Goal: Use online tool/utility: Utilize a website feature to perform a specific function

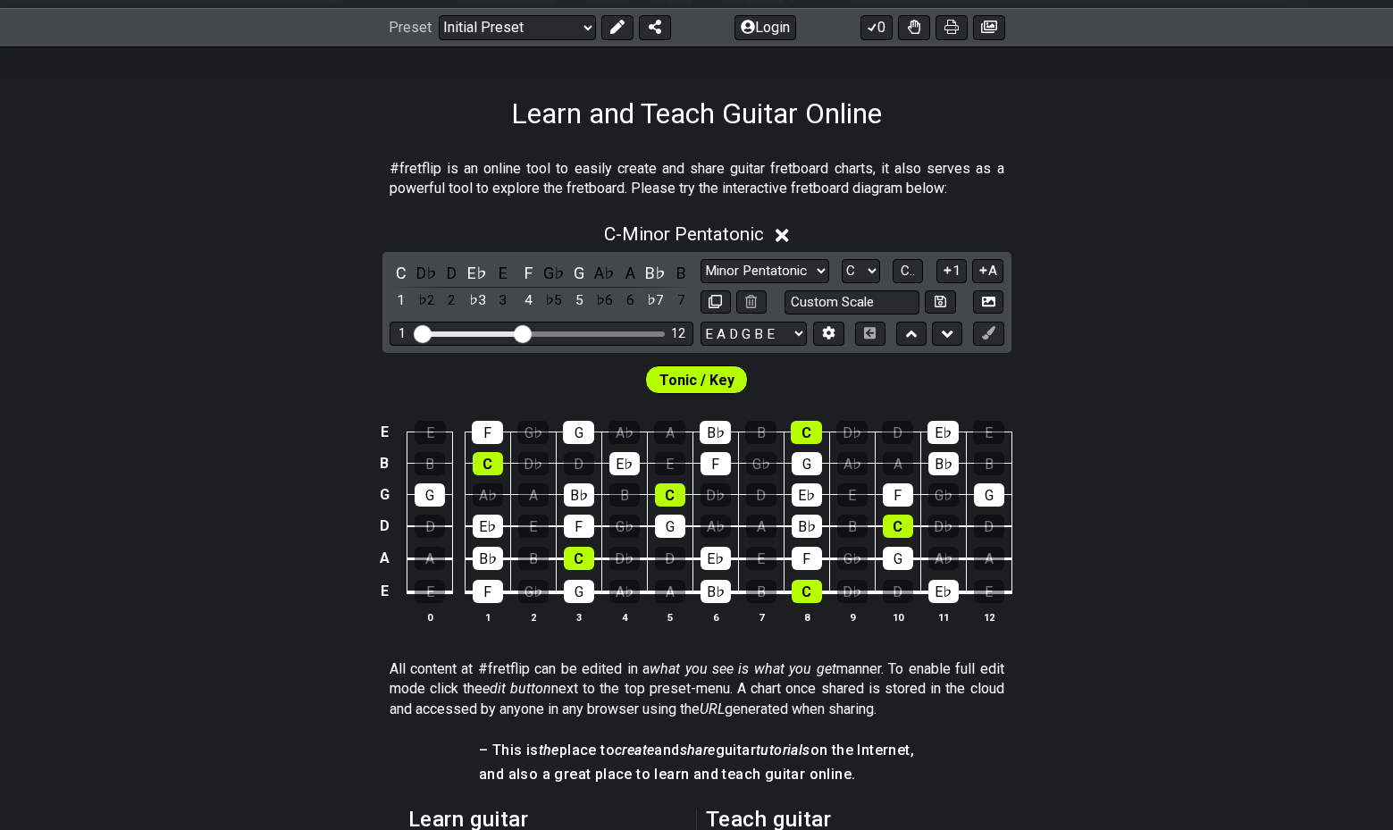
scroll to position [247, 0]
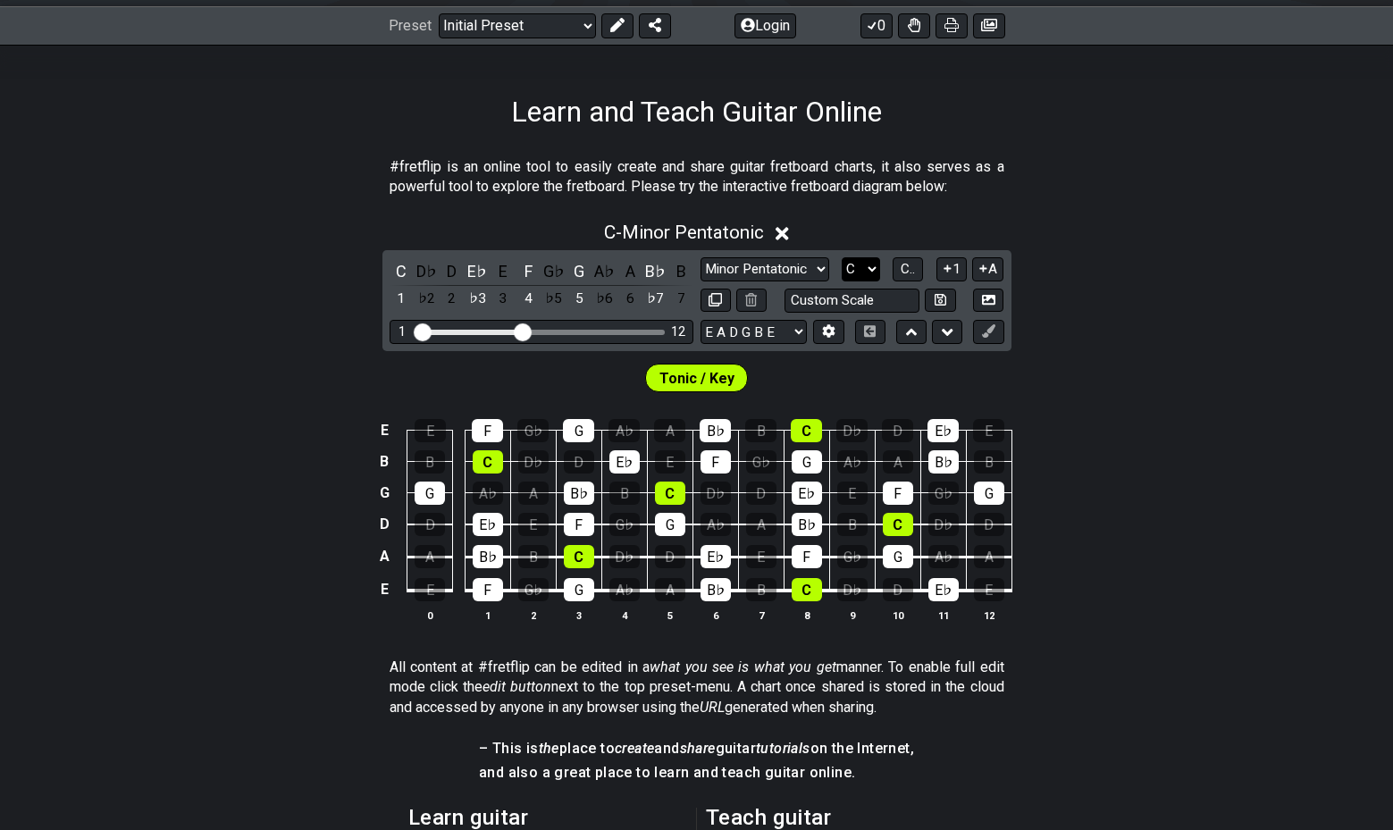
click at [842, 257] on select "A♭ A A♯ B♭ B C C♯ D♭ D D♯ E♭ E F F♯ G♭ G G♯" at bounding box center [861, 269] width 38 height 24
select select "E"
click option "E" at bounding box center [0, 0] width 0 height 0
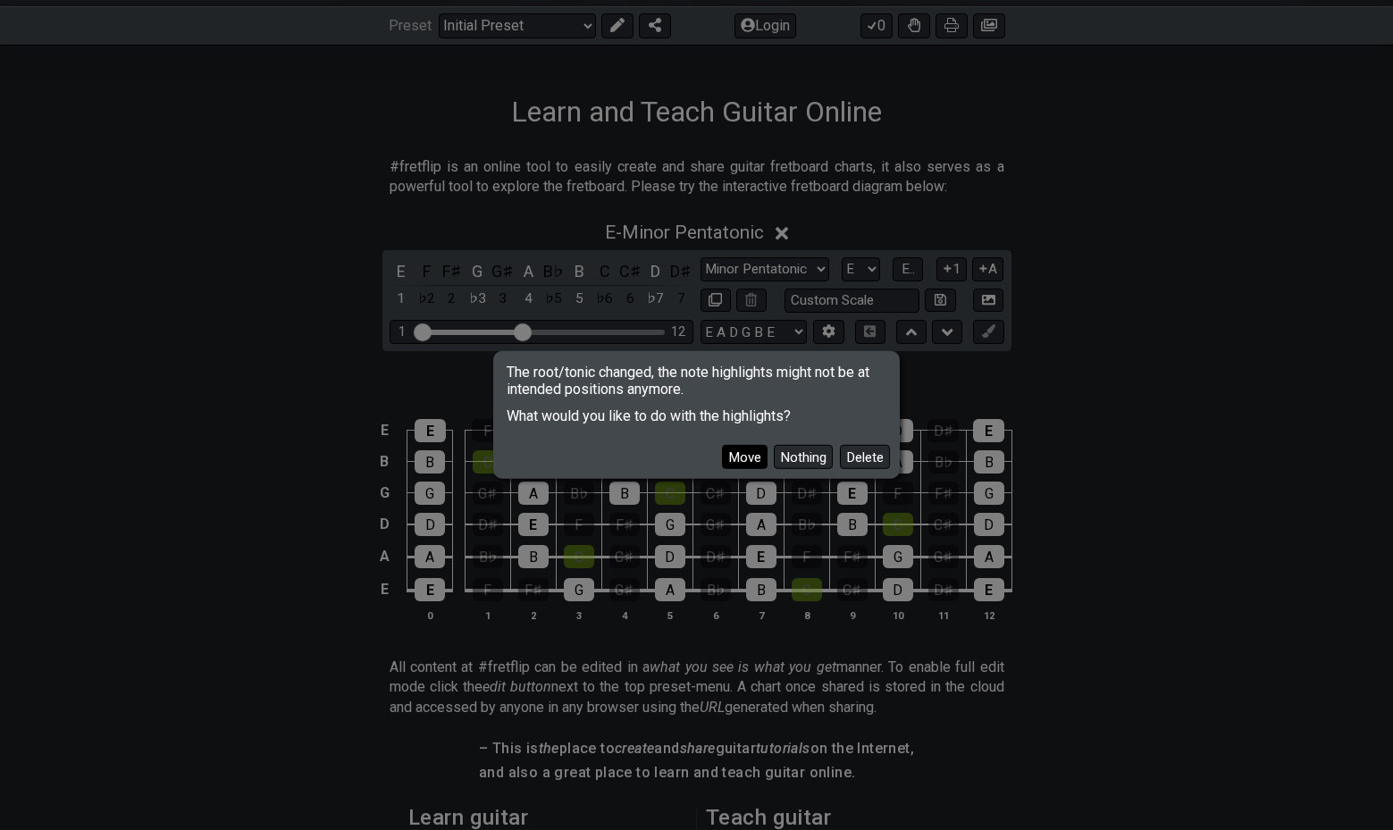
click at [760, 459] on button "Move" at bounding box center [745, 457] width 46 height 24
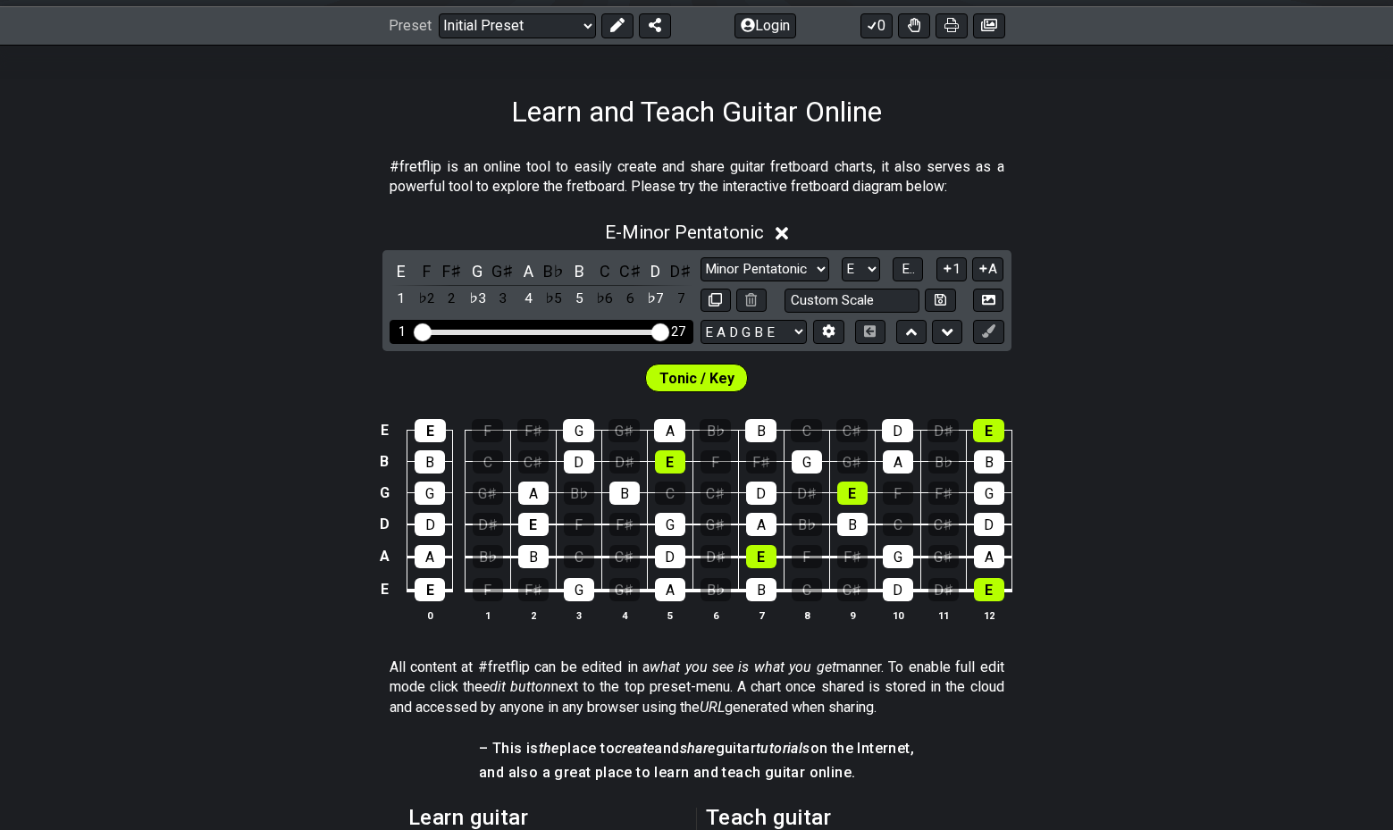
drag, startPoint x: 522, startPoint y: 331, endPoint x: 671, endPoint y: 341, distance: 149.7
click at [669, 331] on input "Visible fret range" at bounding box center [542, 331] width 254 height 0
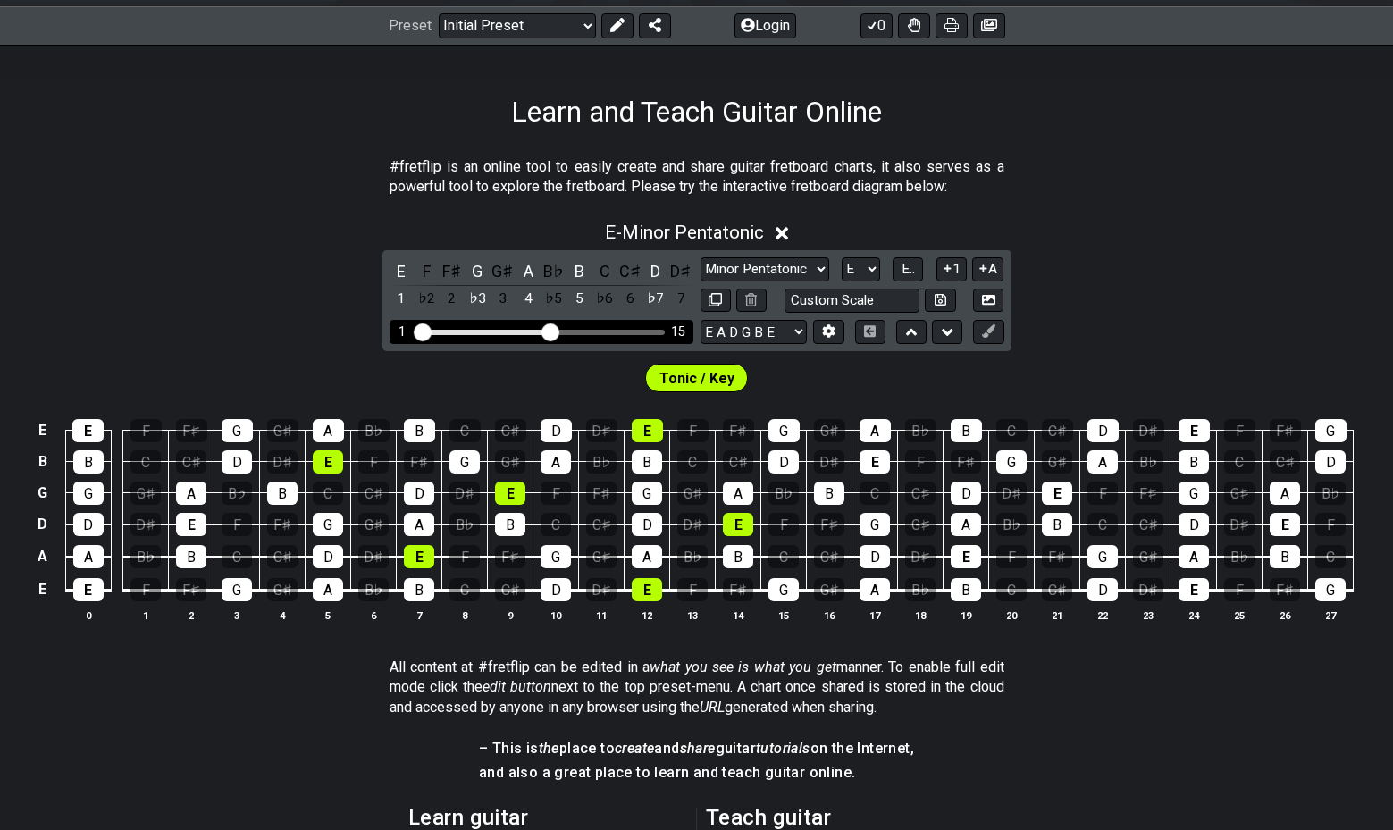
drag, startPoint x: 664, startPoint y: 332, endPoint x: 551, endPoint y: 332, distance: 112.6
click at [551, 331] on input "Visible fret range" at bounding box center [542, 331] width 254 height 0
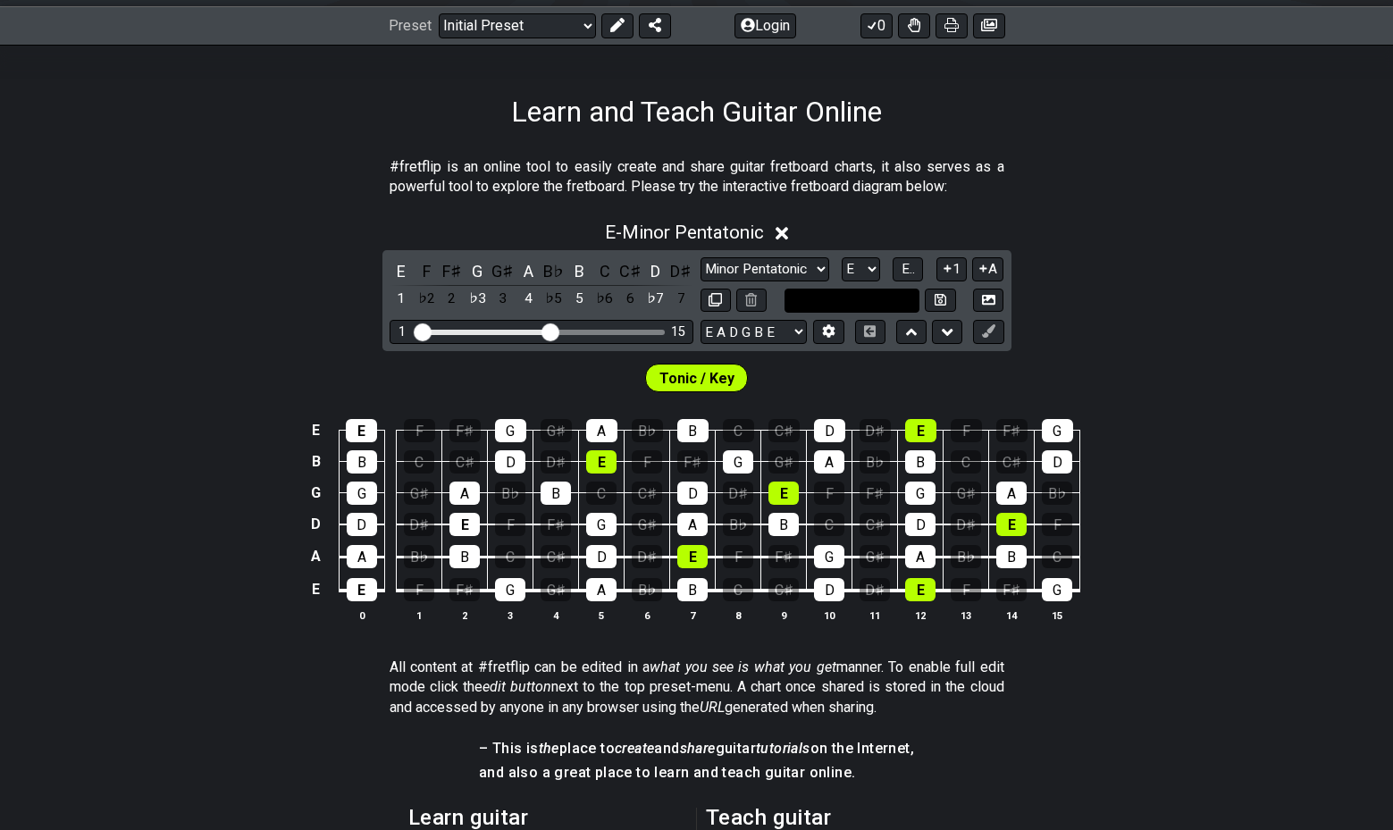
click at [902, 301] on input "text" at bounding box center [853, 301] width 136 height 24
type input "Custom Scale"
click at [1116, 402] on div "E E F F♯ G G♯ A B♭ B C C♯ D D♯ E F F♯ G B B C C♯ D D♯ E F F♯ G G♯ A B♭ B C C♯ D…" at bounding box center [696, 521] width 1393 height 251
click at [842, 257] on select "A♭ A A♯ B♭ B C C♯ D♭ D D♯ E♭ E F F♯ G♭ G G♯" at bounding box center [861, 269] width 38 height 24
click at [875, 269] on select "A♭ A A♯ B♭ B C C♯ D♭ D D♯ E♭ E F F♯ G♭ G G♯" at bounding box center [861, 269] width 38 height 24
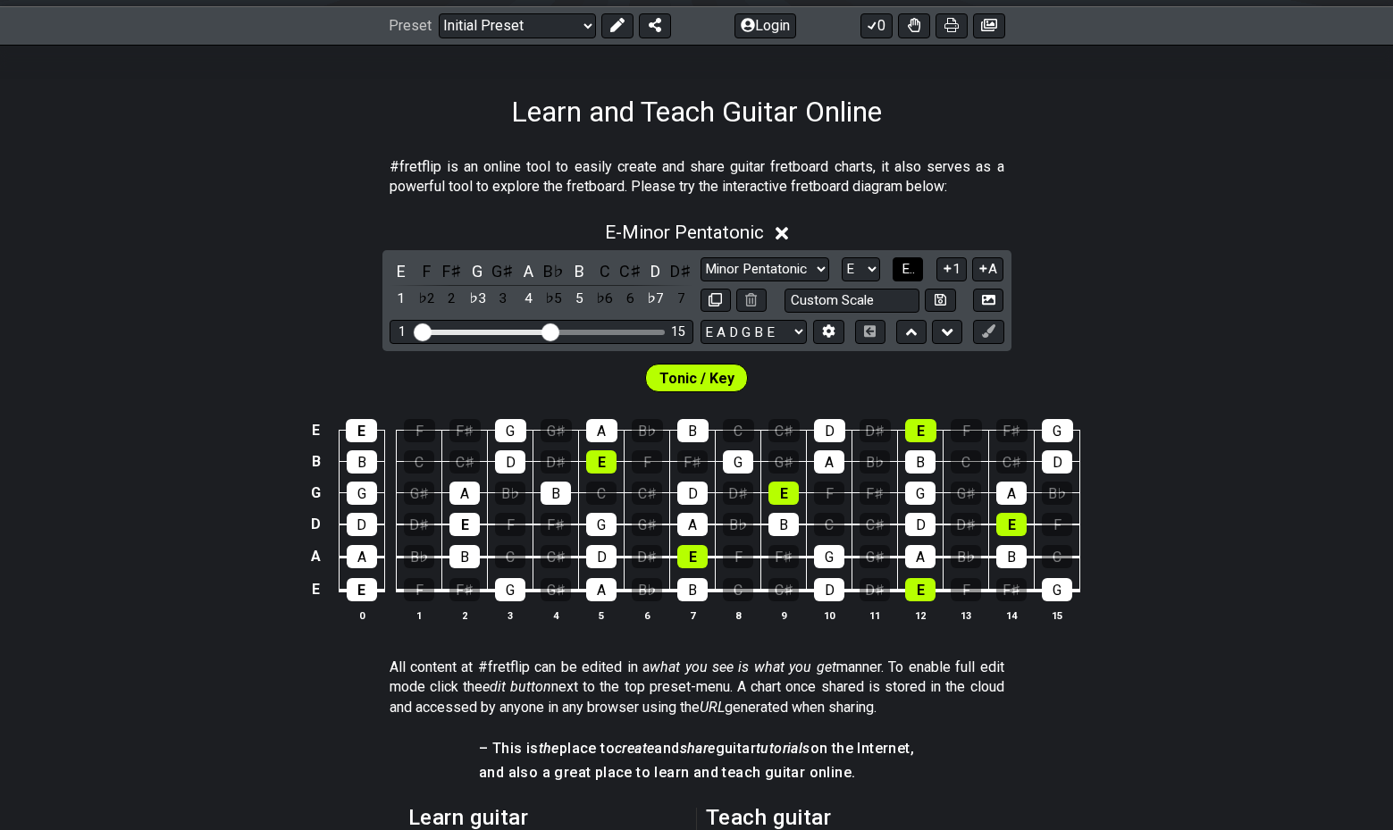
click at [913, 270] on span "E.." at bounding box center [908, 269] width 13 height 16
click at [913, 270] on span "1..7" at bounding box center [907, 269] width 21 height 16
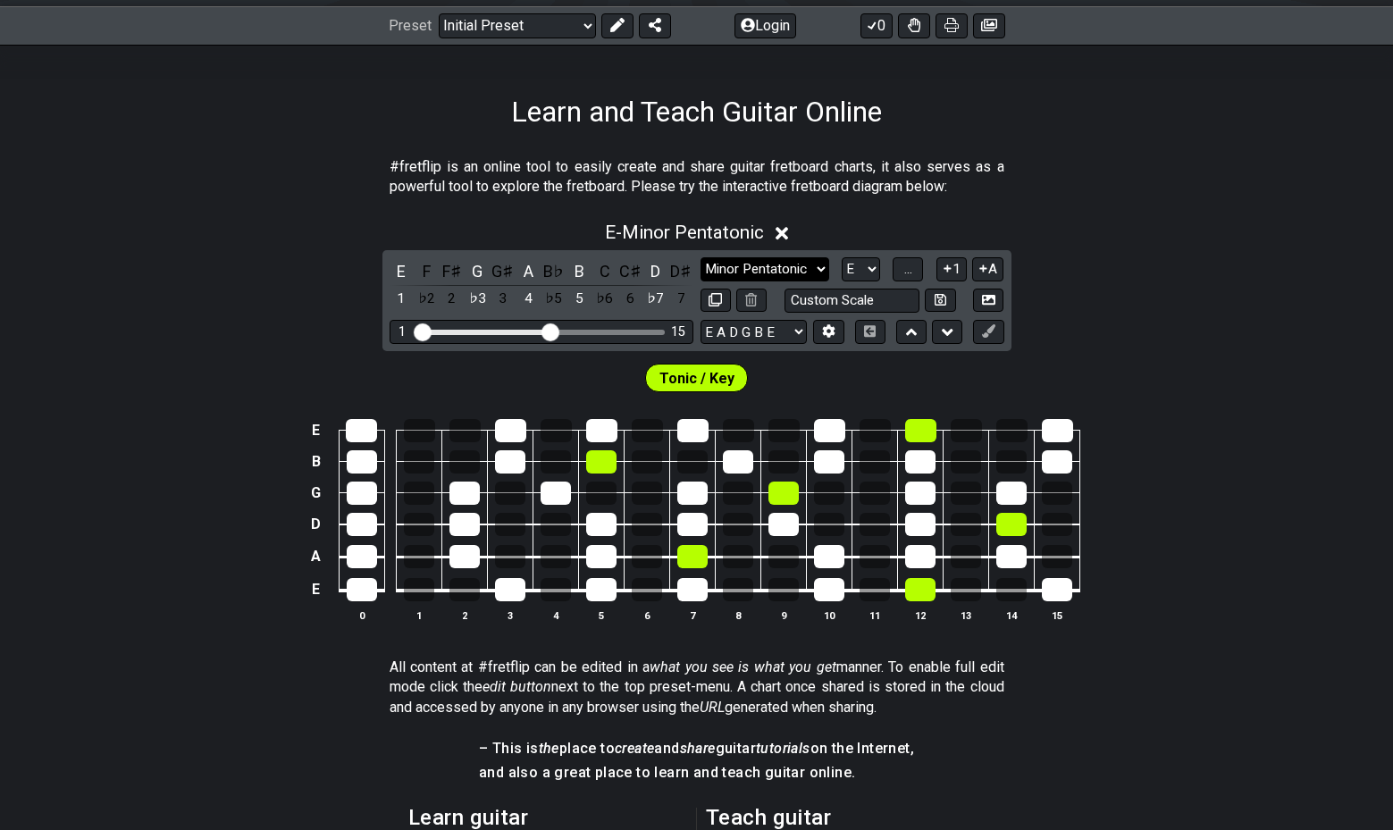
click at [701, 257] on select "Minor Pentatonic Click to edit Minor Pentatonic Major Pentatonic Minor Blues Ma…" at bounding box center [765, 269] width 129 height 24
click option "Minor" at bounding box center [0, 0] width 0 height 0
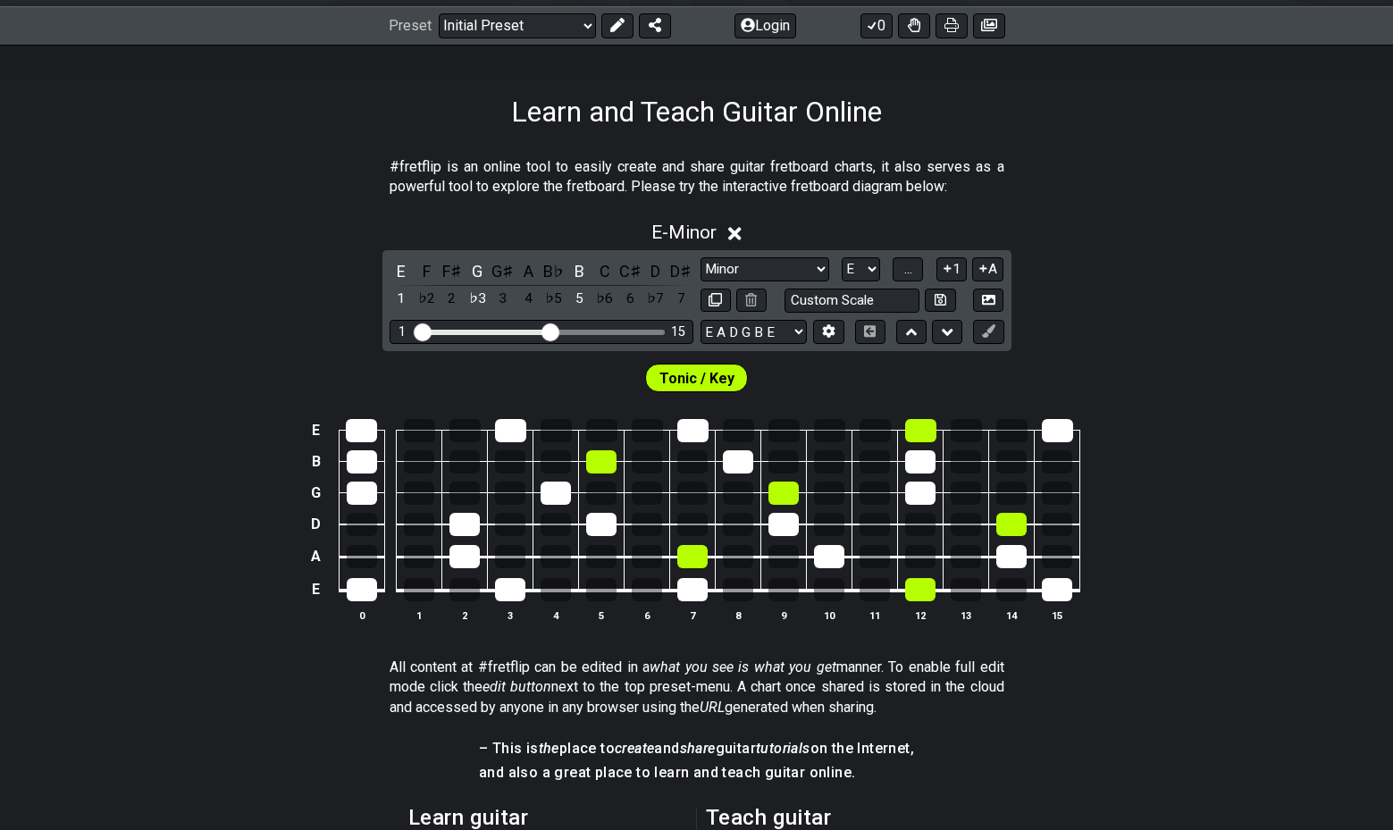
click at [686, 376] on span "Tonic / Key" at bounding box center [697, 379] width 75 height 26
click at [724, 381] on span "Tonic / Key" at bounding box center [697, 379] width 75 height 26
click at [701, 257] on select "Minor Pentatonic Click to edit Minor Pentatonic Major Pentatonic Minor Blues Ma…" at bounding box center [765, 269] width 129 height 24
select select "Major"
click option "Major" at bounding box center [0, 0] width 0 height 0
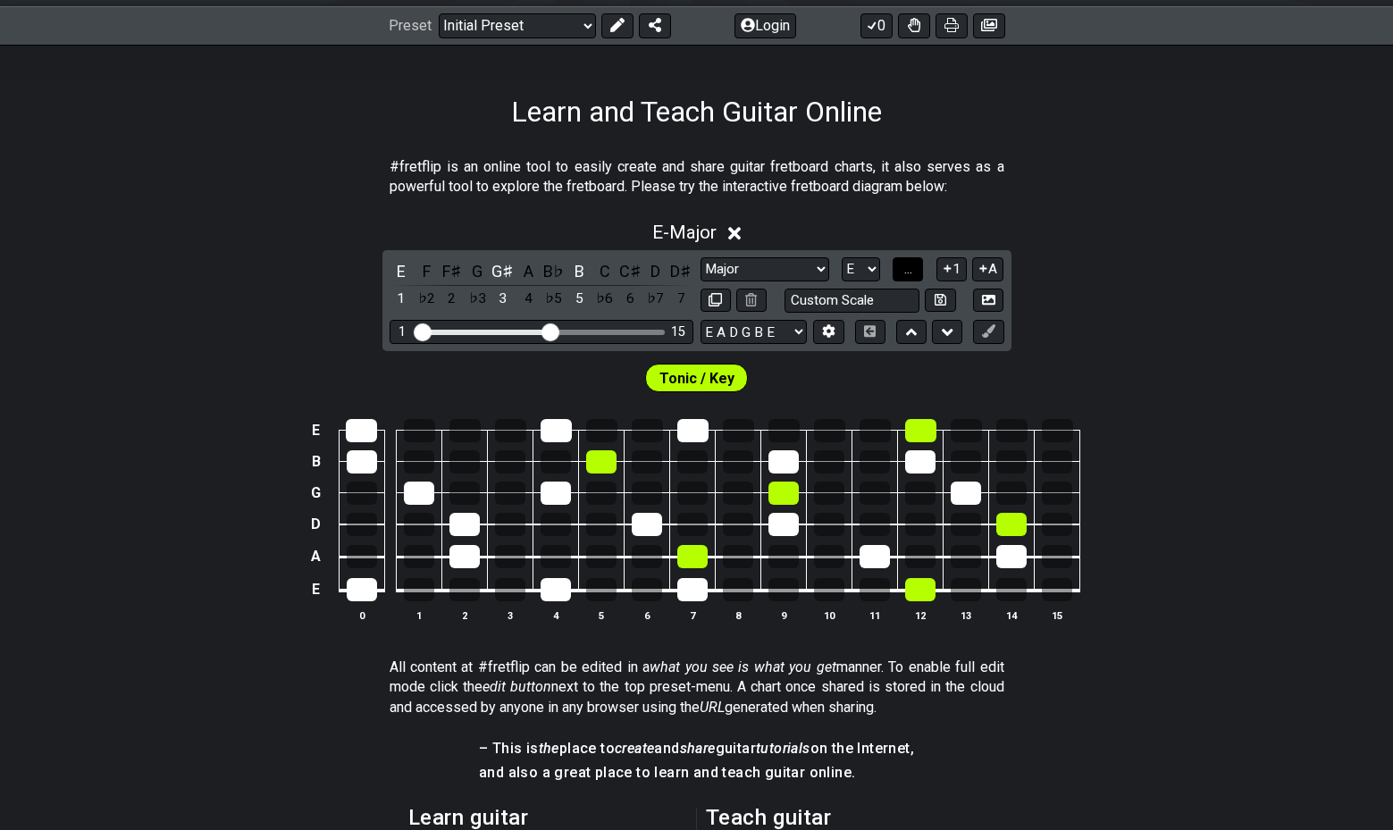
click at [918, 274] on button "..." at bounding box center [908, 269] width 30 height 24
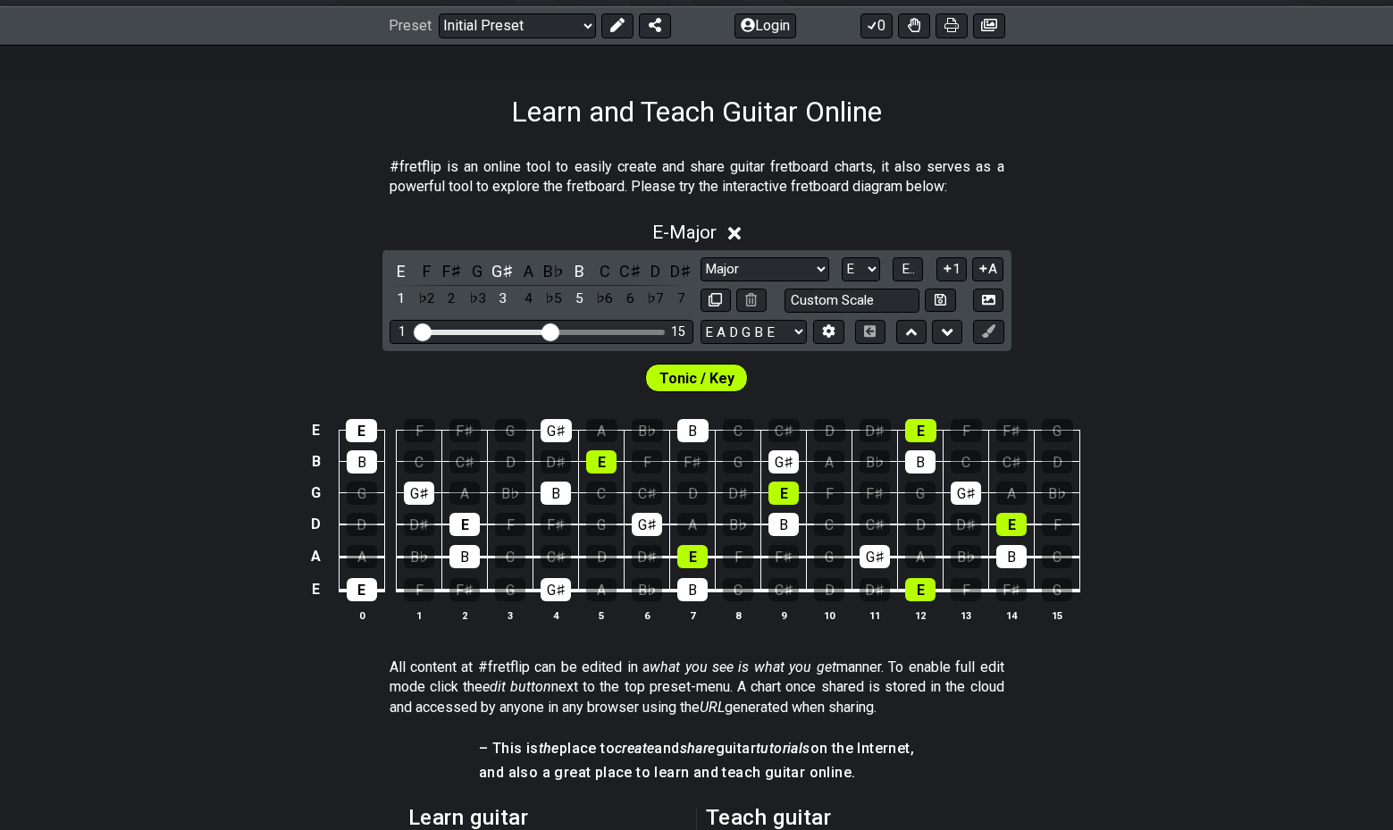
click at [742, 234] on icon at bounding box center [734, 233] width 13 height 19
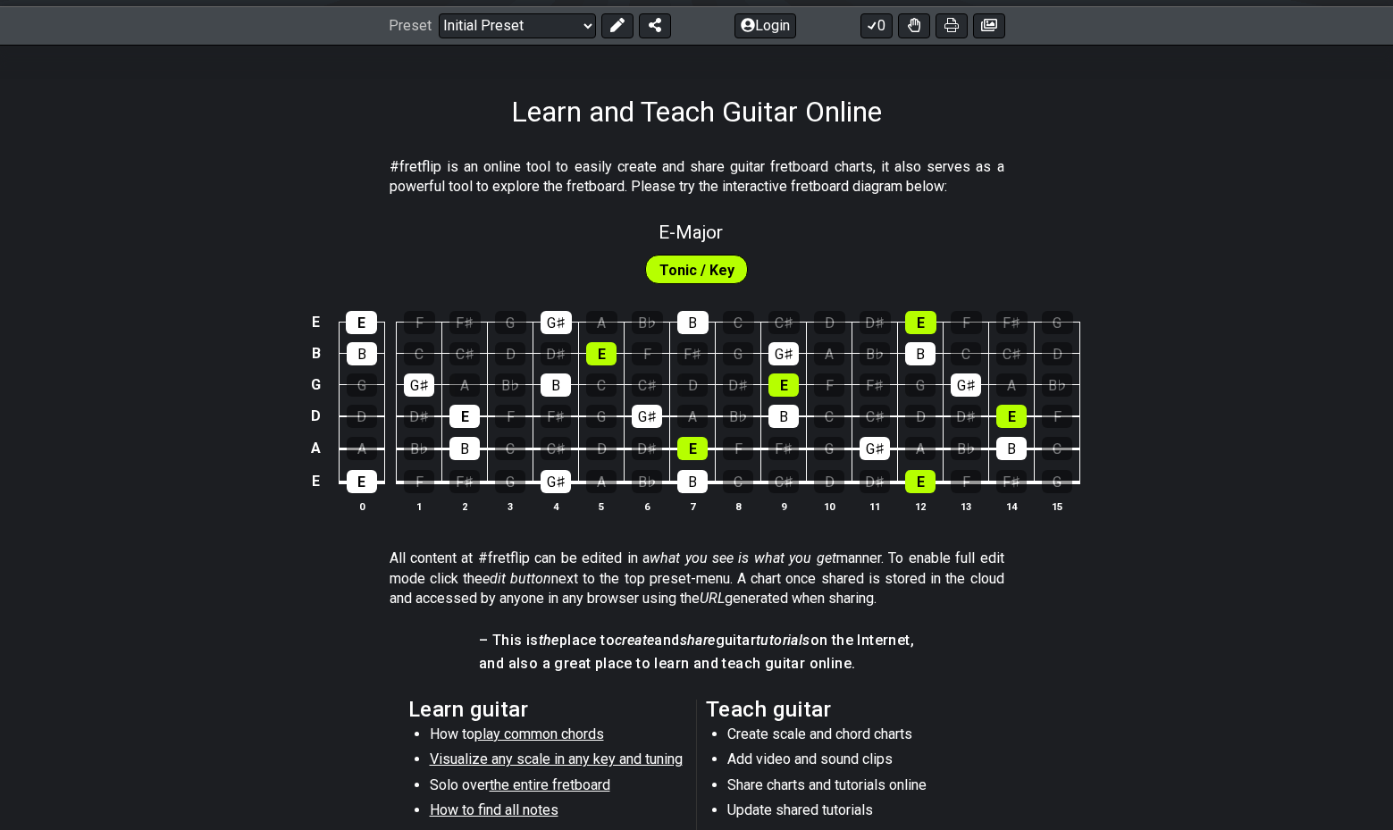
click at [691, 277] on span "Tonic / Key" at bounding box center [697, 270] width 75 height 26
click at [717, 278] on span "Tonic / Key" at bounding box center [697, 270] width 75 height 26
click at [694, 270] on span "Tonic / Key" at bounding box center [697, 270] width 75 height 26
click at [369, 321] on div "E" at bounding box center [361, 322] width 31 height 23
click at [371, 324] on div "E" at bounding box center [361, 322] width 31 height 23
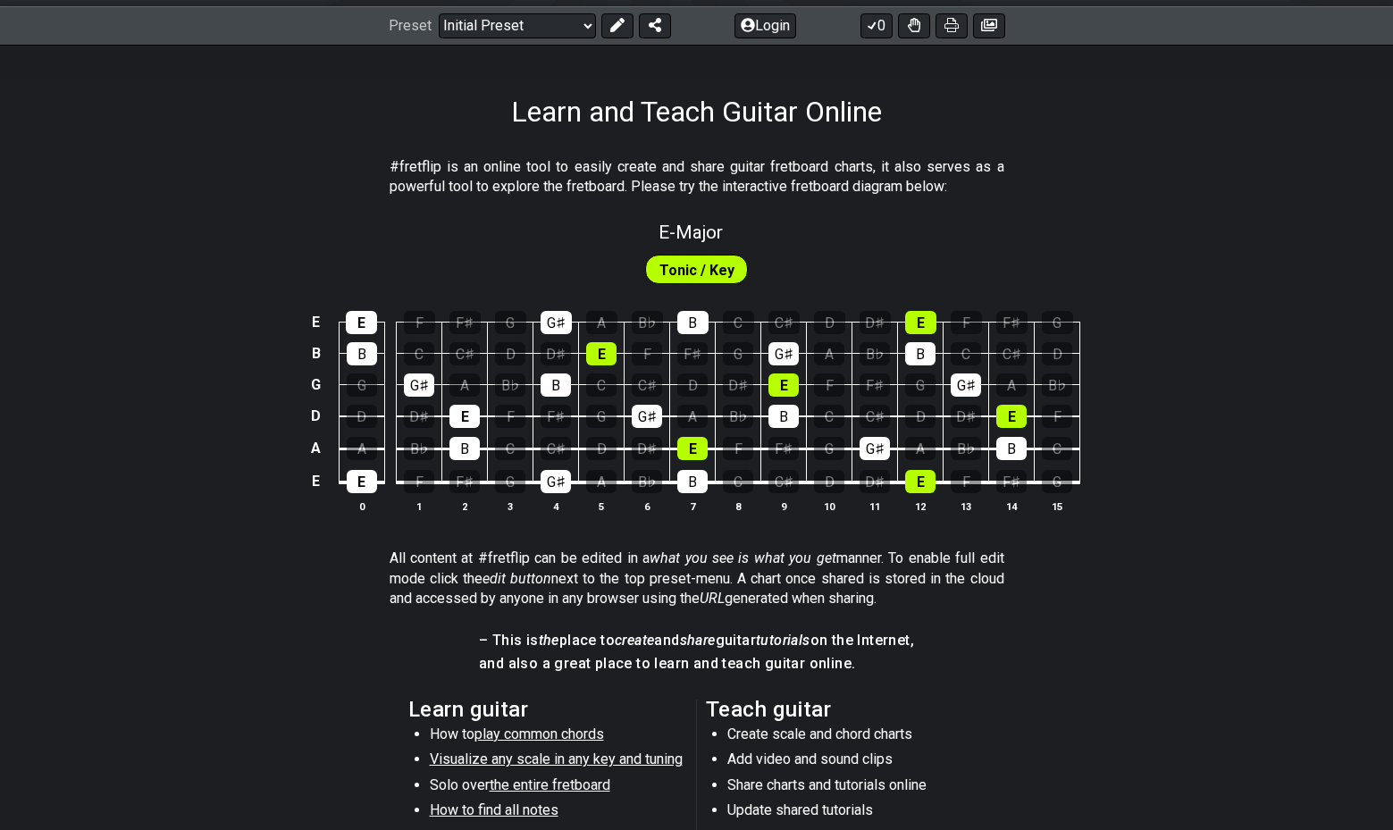
click at [703, 268] on span "Tonic / Key" at bounding box center [697, 270] width 75 height 26
click at [711, 277] on span "Tonic / Key" at bounding box center [697, 270] width 75 height 26
click at [361, 486] on div "E" at bounding box center [362, 481] width 30 height 23
